Goal: Transaction & Acquisition: Download file/media

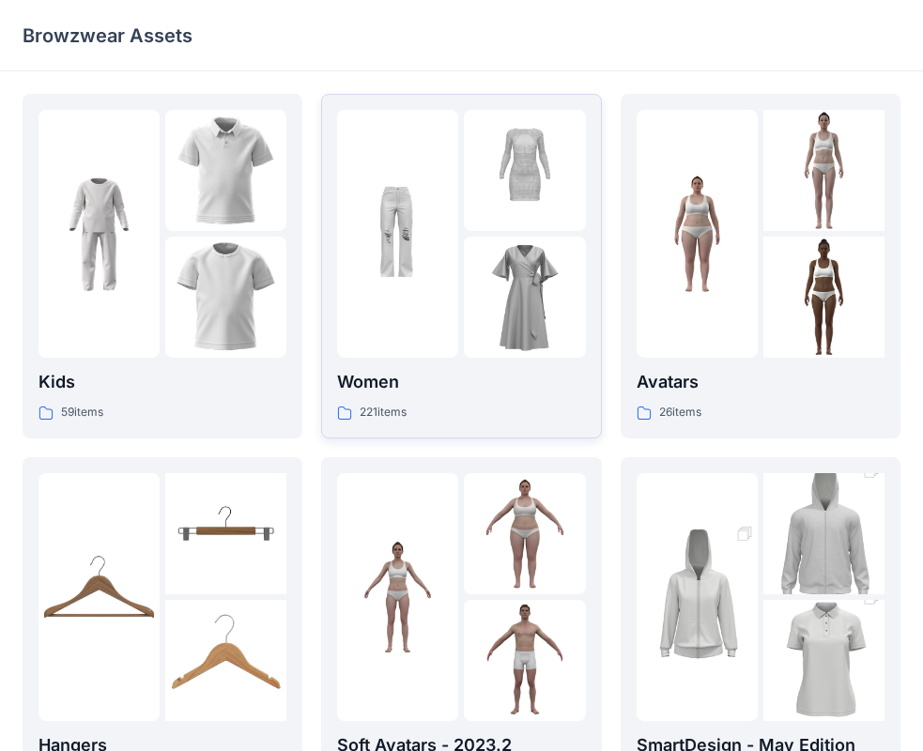
click at [527, 381] on p "Women" at bounding box center [461, 382] width 248 height 26
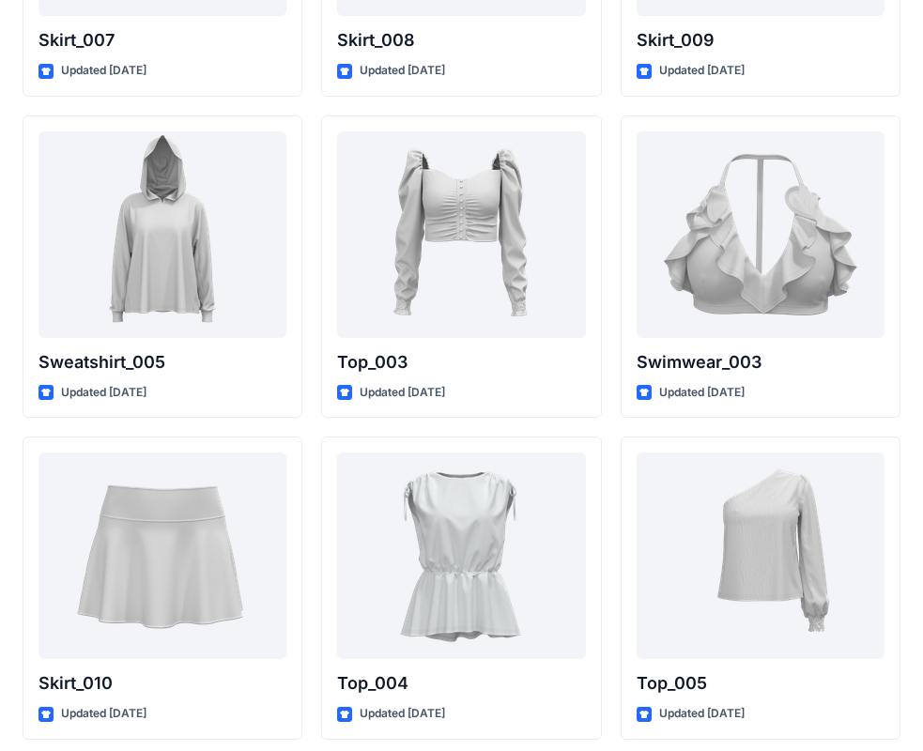
scroll to position [9361, 0]
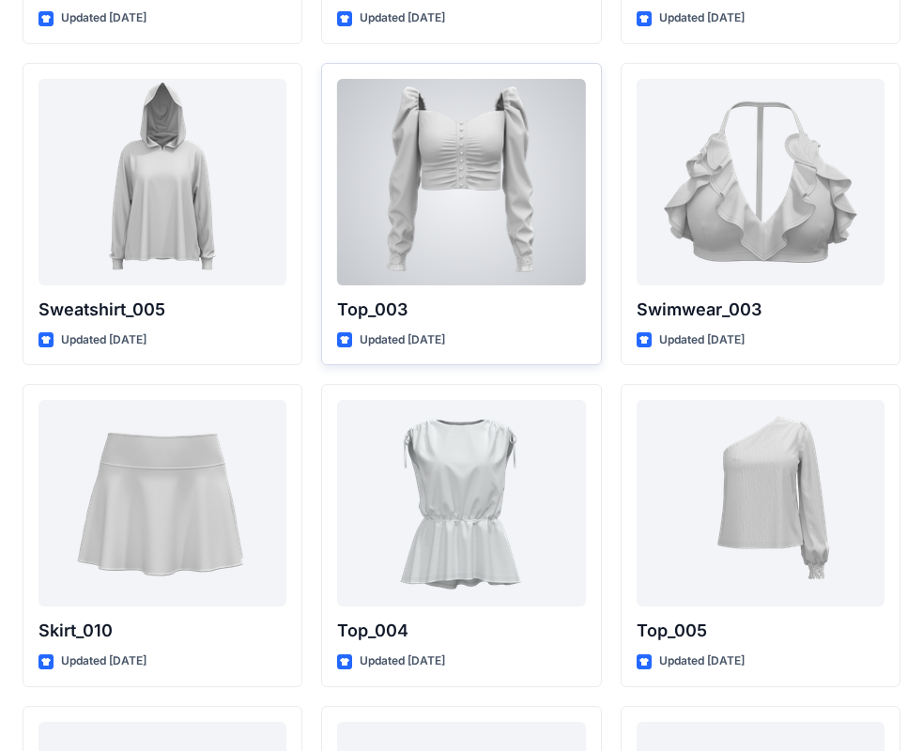
click at [445, 229] on div at bounding box center [461, 182] width 248 height 207
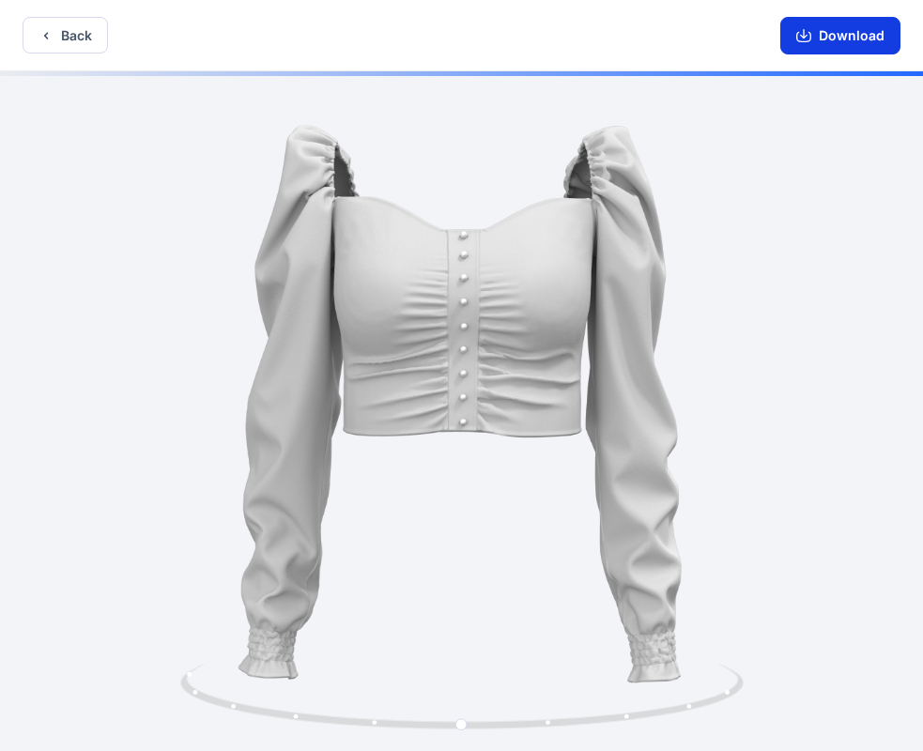
click at [856, 37] on button "Download" at bounding box center [840, 36] width 120 height 38
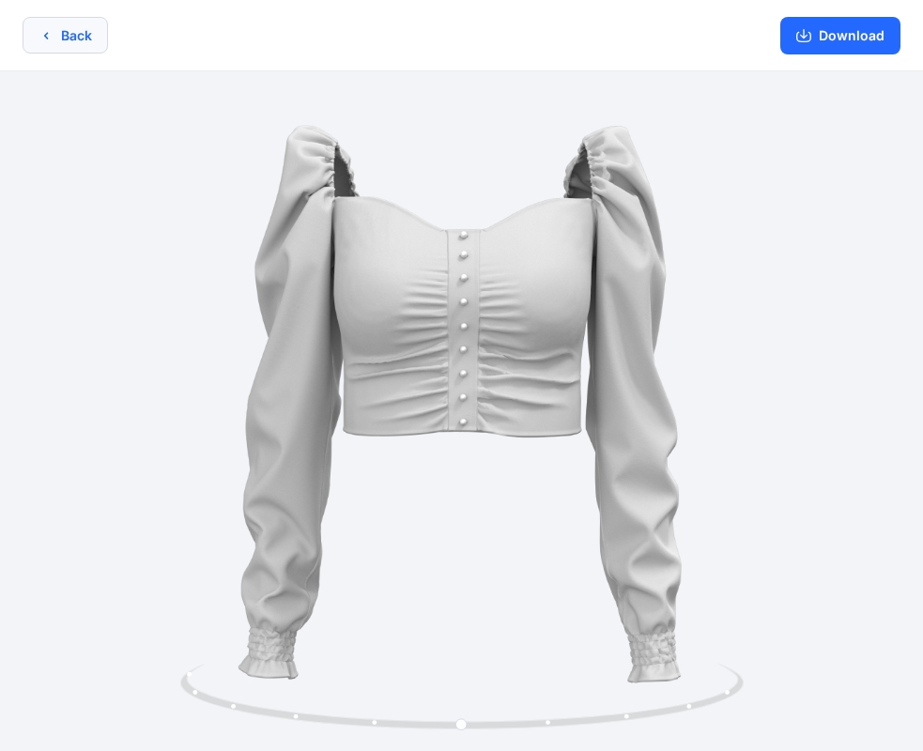
click at [57, 41] on button "Back" at bounding box center [65, 35] width 85 height 37
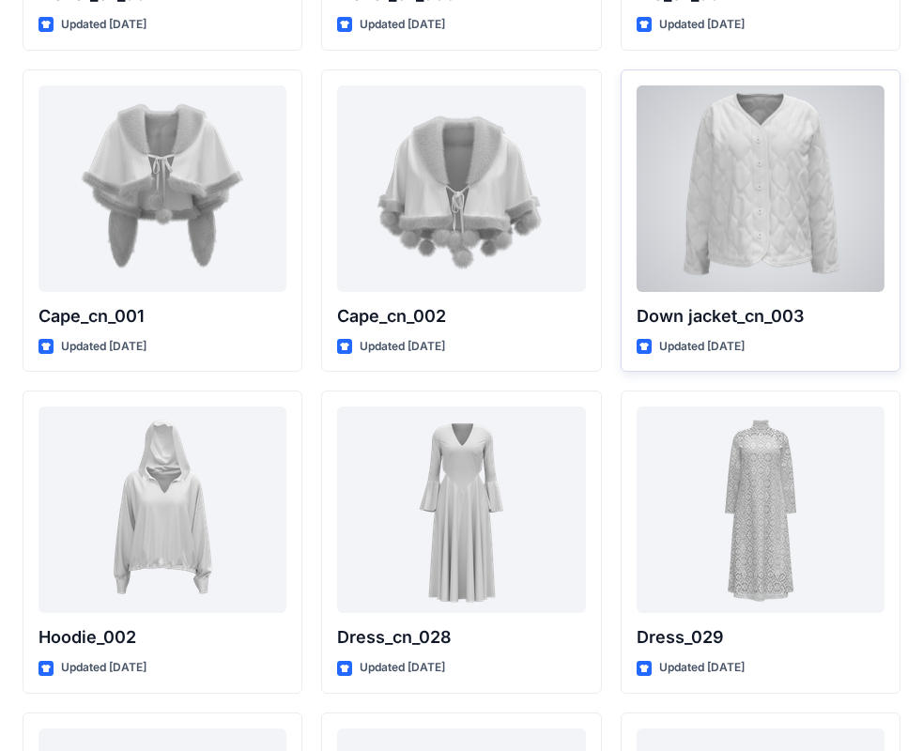
scroll to position [11653, 0]
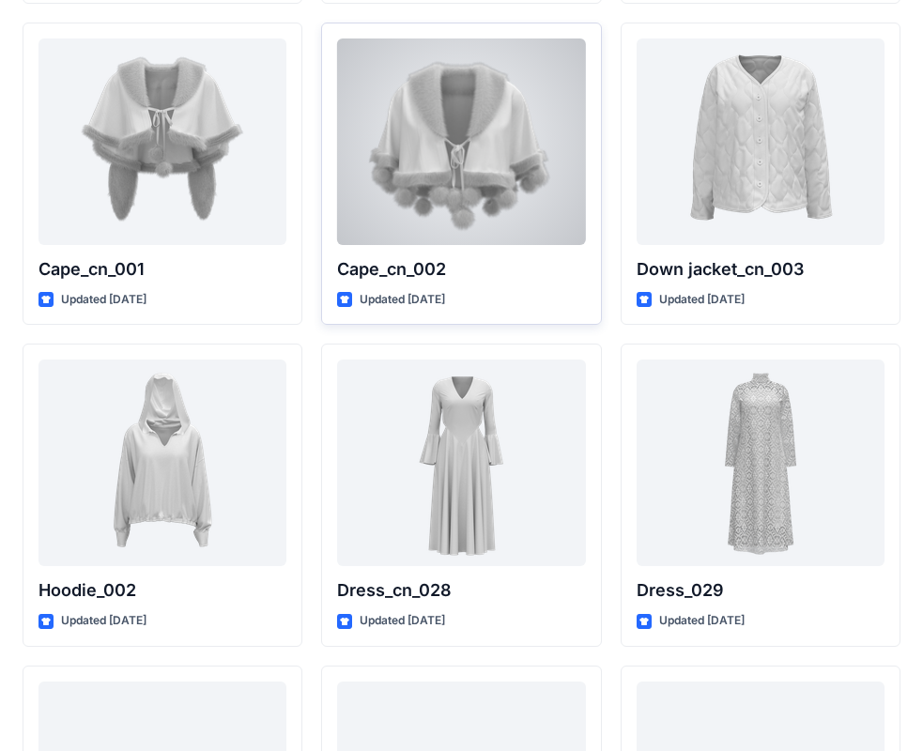
click at [449, 181] on div at bounding box center [461, 142] width 248 height 207
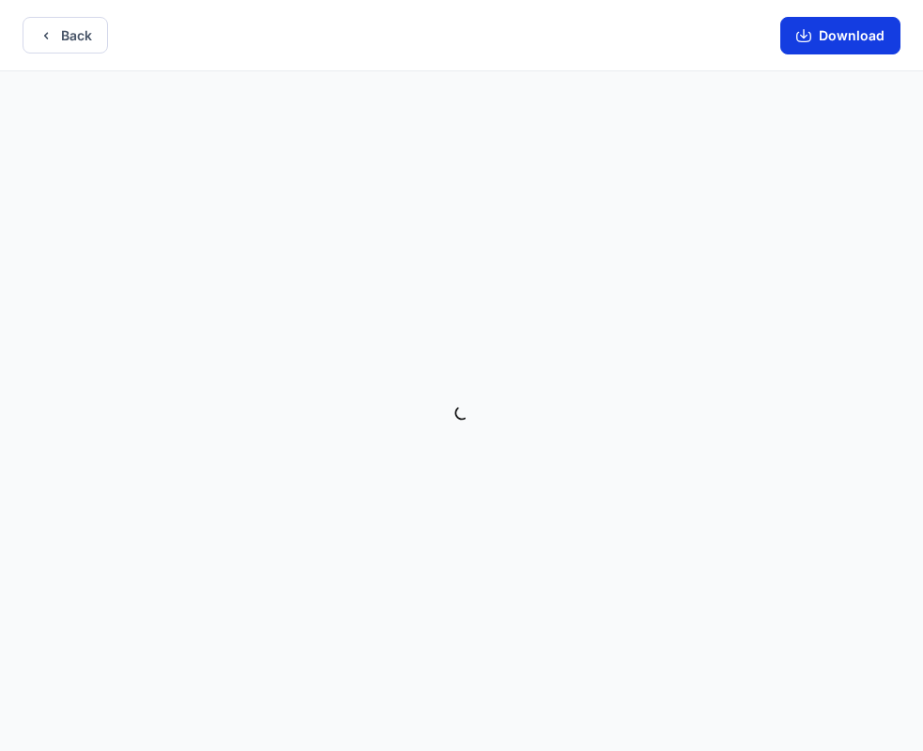
click at [811, 33] on icon "button" at bounding box center [803, 37] width 15 height 10
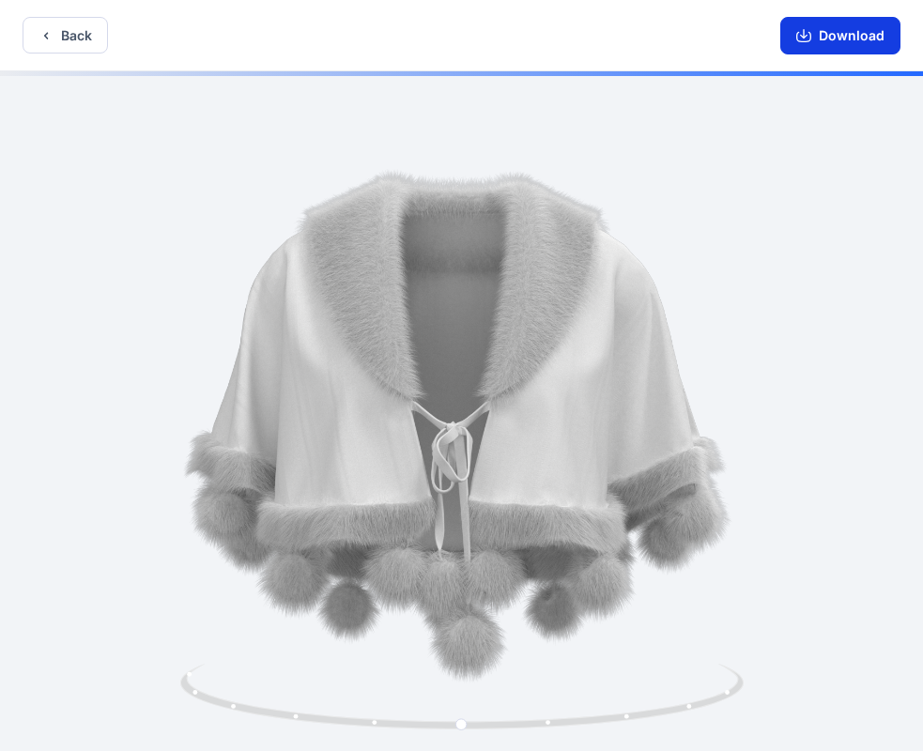
click at [811, 33] on icon "button" at bounding box center [803, 37] width 15 height 10
click at [52, 32] on icon "button" at bounding box center [46, 35] width 15 height 15
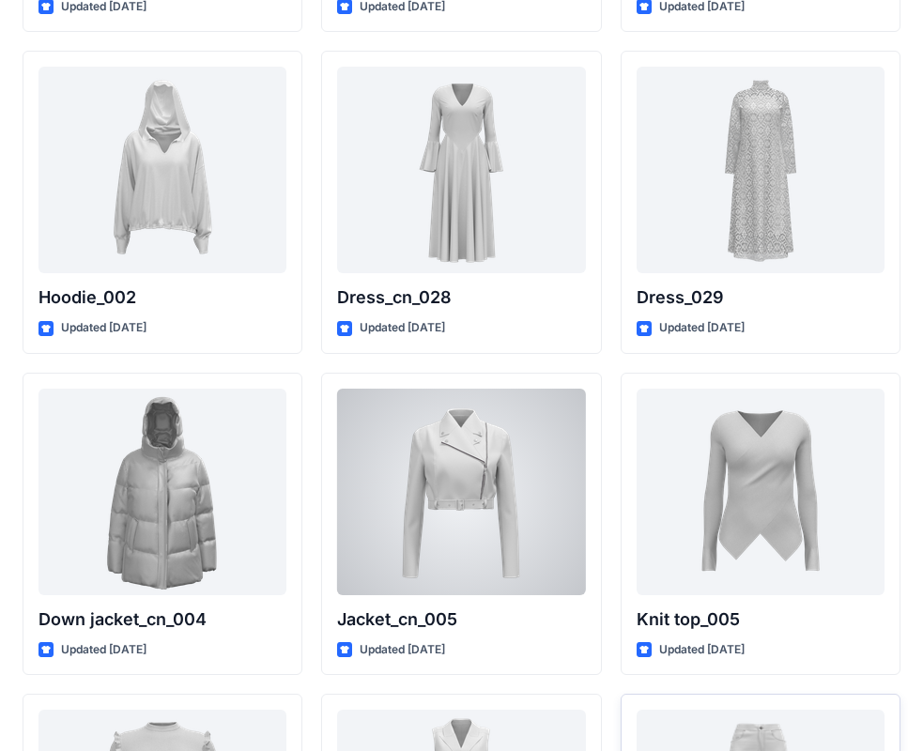
scroll to position [12283, 0]
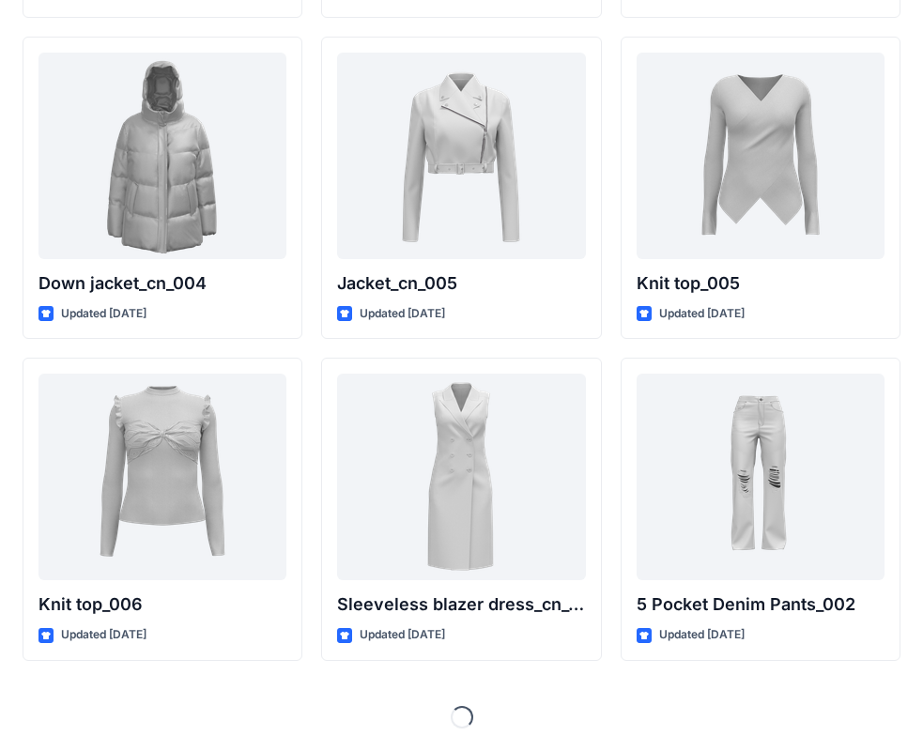
drag, startPoint x: 746, startPoint y: 447, endPoint x: 694, endPoint y: 520, distance: 89.6
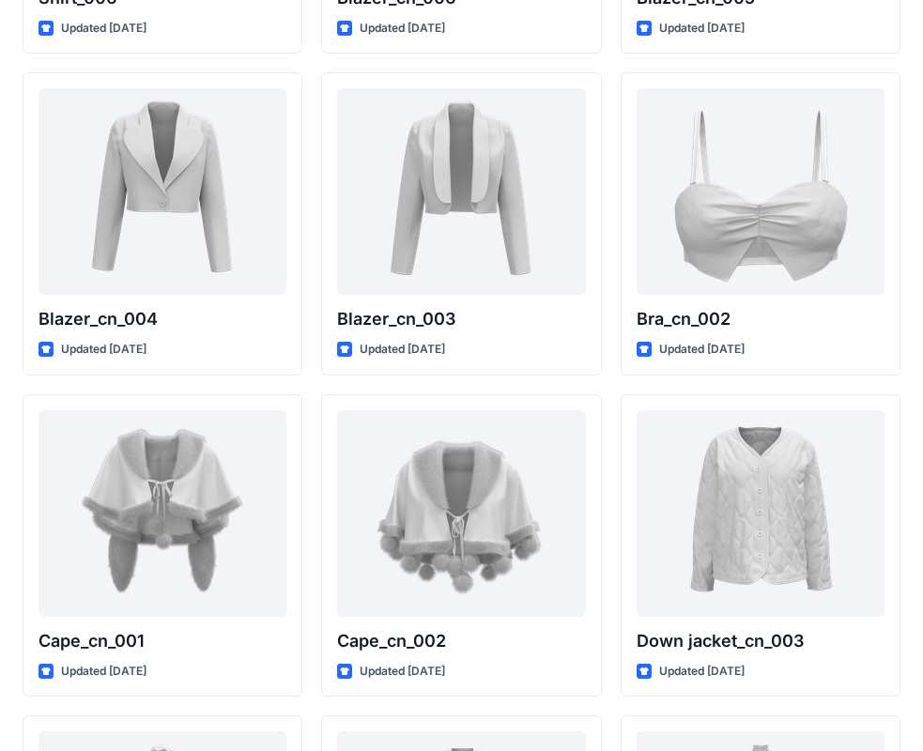
scroll to position [11250, 0]
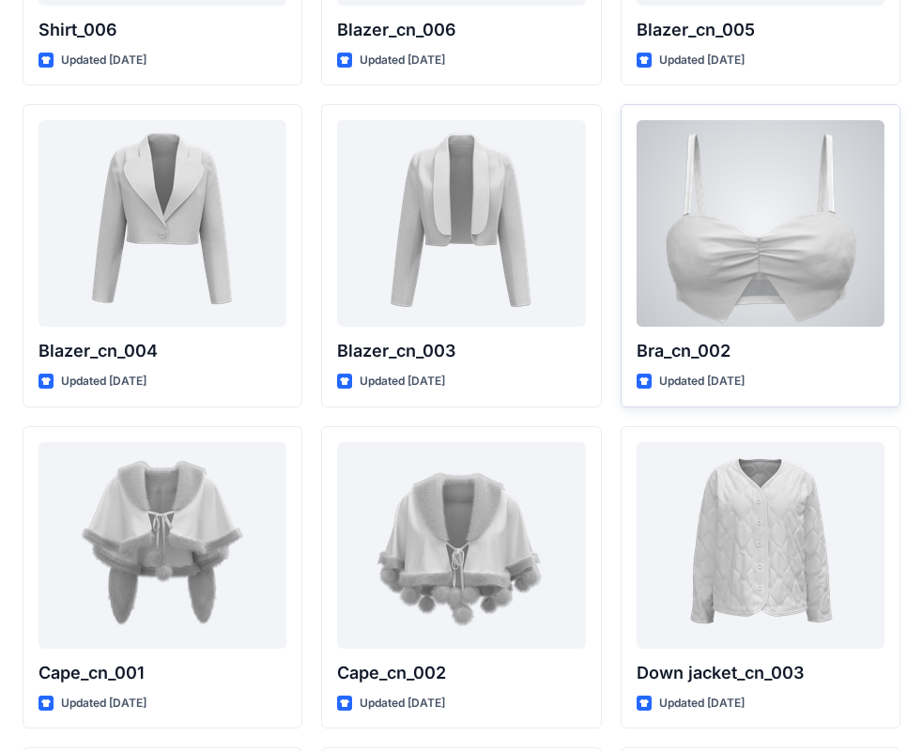
click at [736, 262] on div at bounding box center [761, 223] width 248 height 207
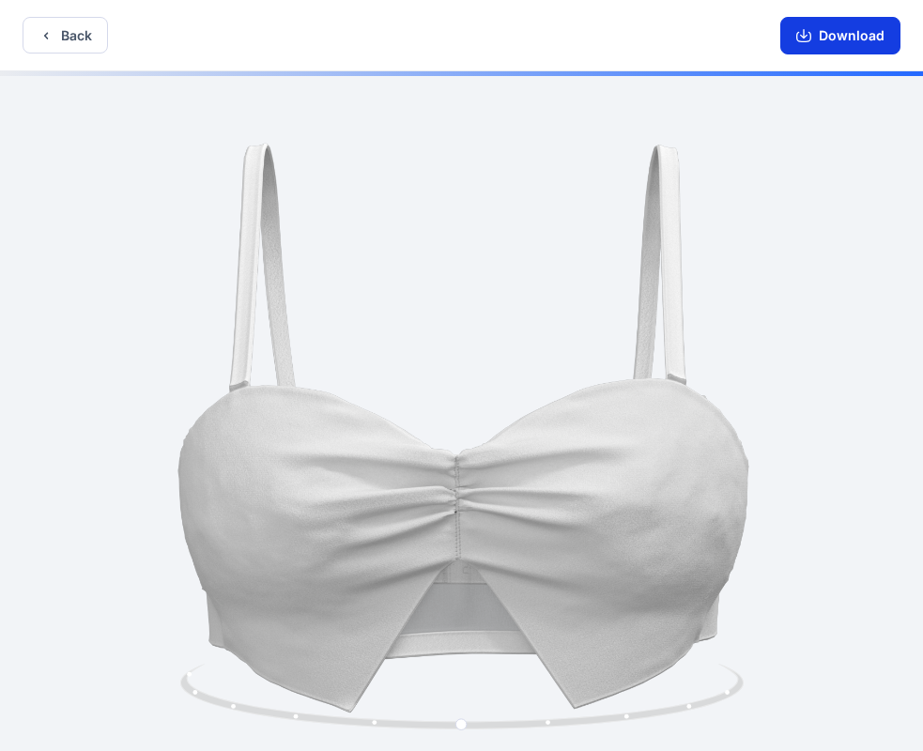
click at [842, 39] on button "Download" at bounding box center [840, 36] width 120 height 38
click at [87, 39] on button "Back" at bounding box center [65, 35] width 85 height 37
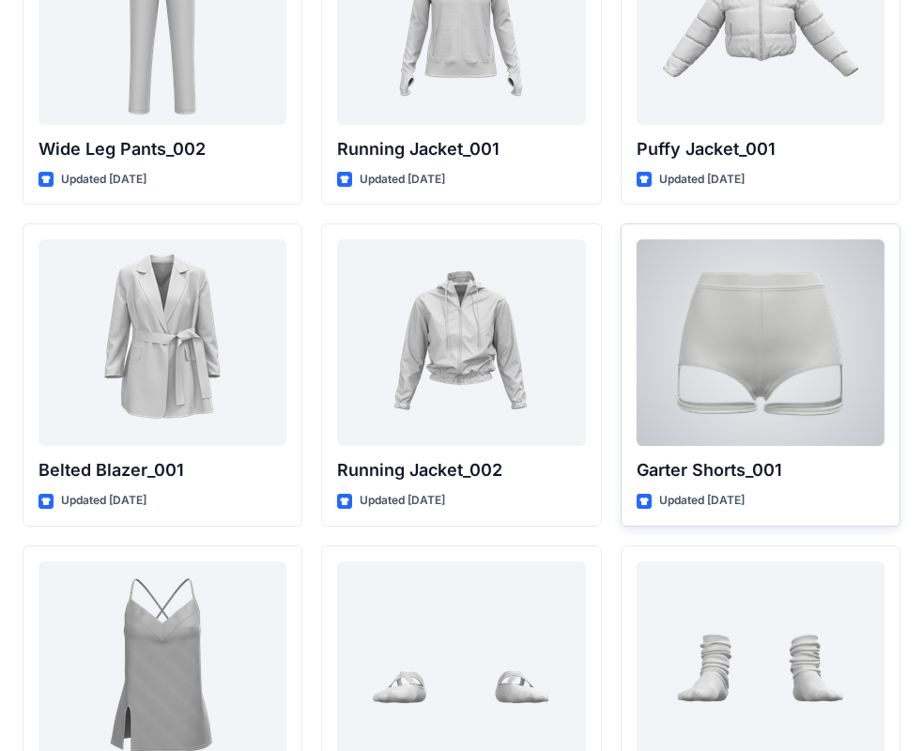
scroll to position [22577, 0]
